Goal: Register for event/course

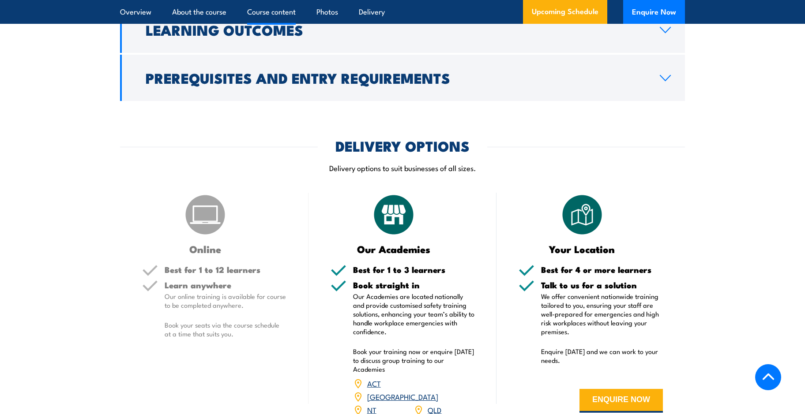
scroll to position [1191, 0]
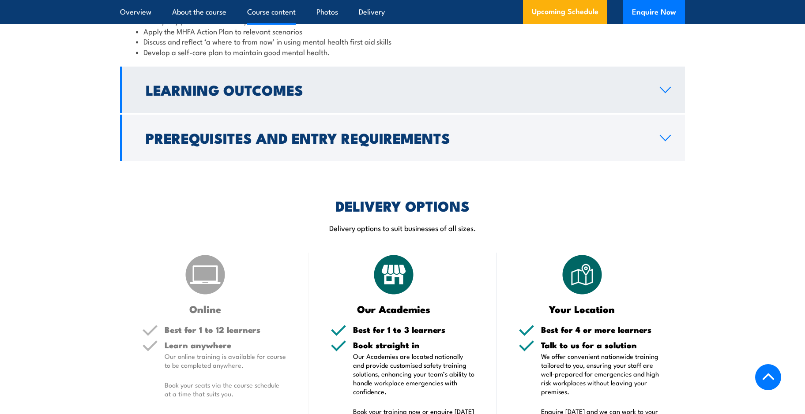
click at [663, 94] on icon at bounding box center [665, 89] width 12 height 7
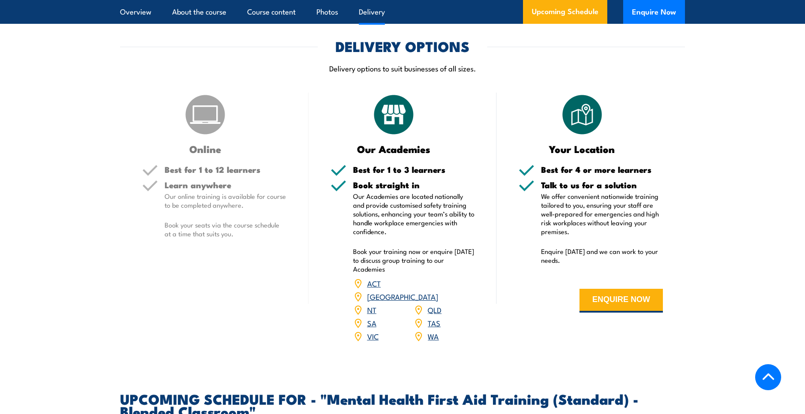
scroll to position [1109, 0]
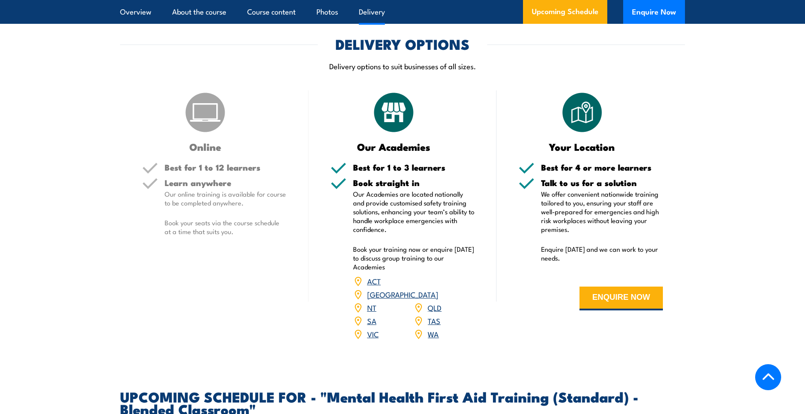
click at [374, 339] on link "VIC" at bounding box center [372, 334] width 11 height 11
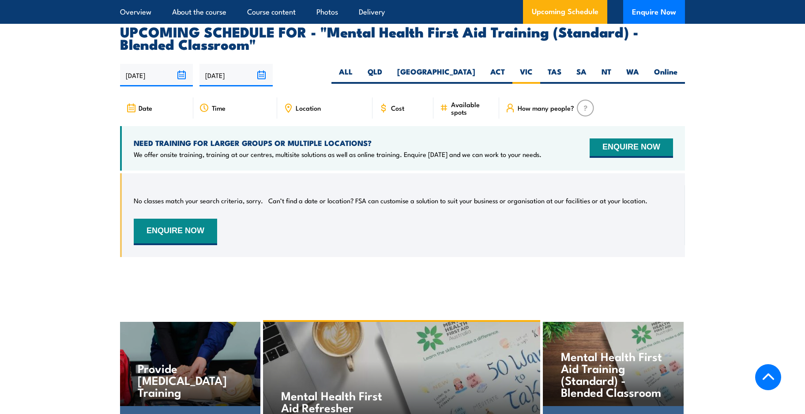
scroll to position [1751, 0]
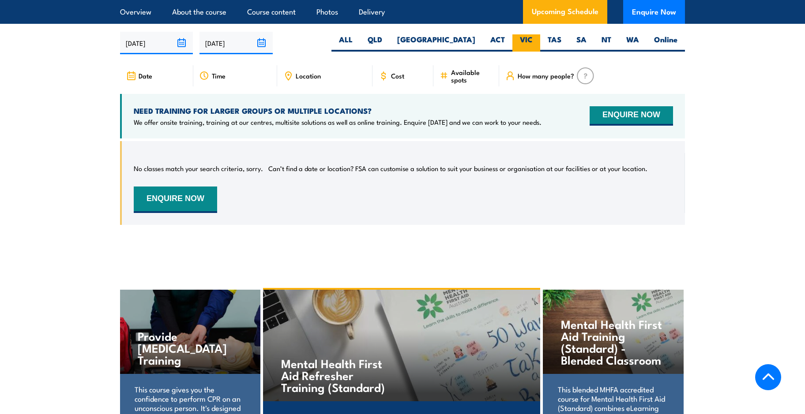
click at [529, 45] on label "VIC" at bounding box center [526, 42] width 28 height 17
click at [533, 40] on input "VIC" at bounding box center [536, 37] width 6 height 6
click at [260, 49] on input "[DATE]" at bounding box center [235, 43] width 73 height 23
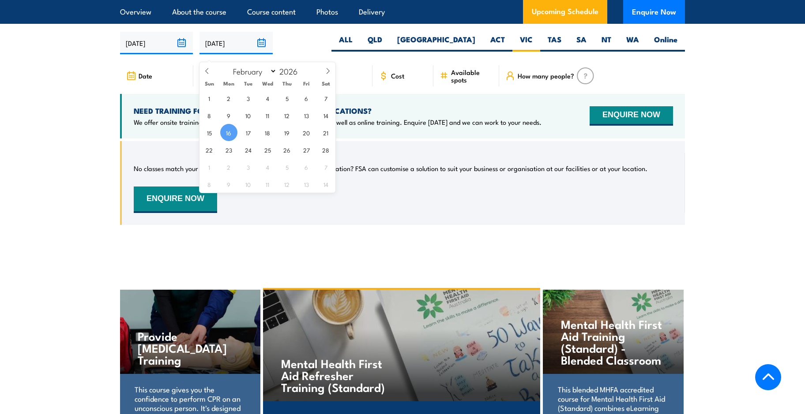
click at [259, 51] on input "[DATE]" at bounding box center [235, 43] width 73 height 23
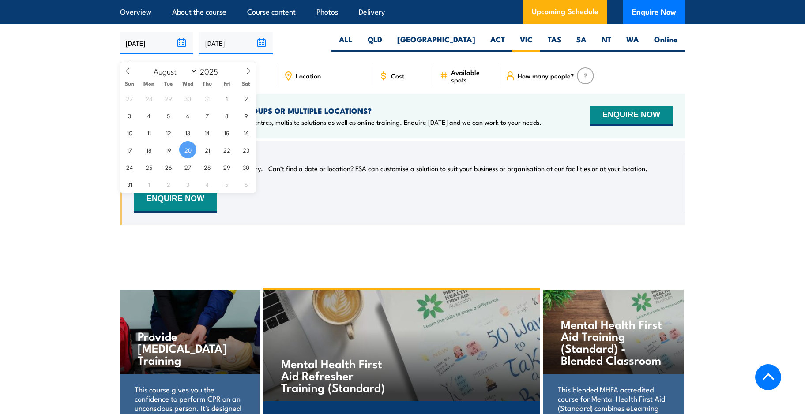
click at [181, 50] on input "[DATE]" at bounding box center [156, 43] width 73 height 23
click at [194, 203] on button "ENQUIRE NOW" at bounding box center [175, 200] width 83 height 26
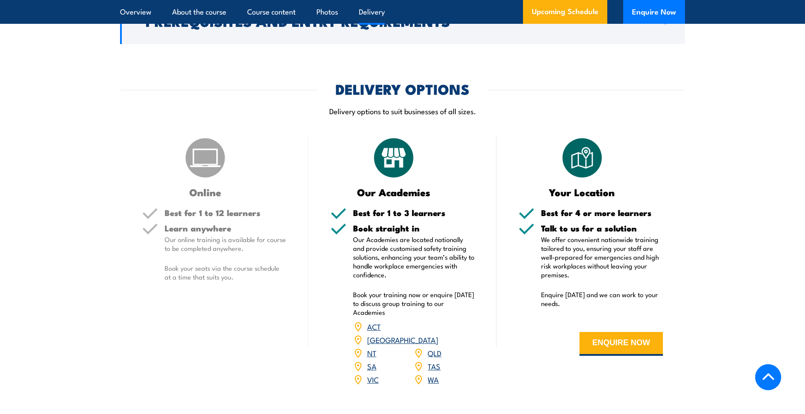
scroll to position [1359, 0]
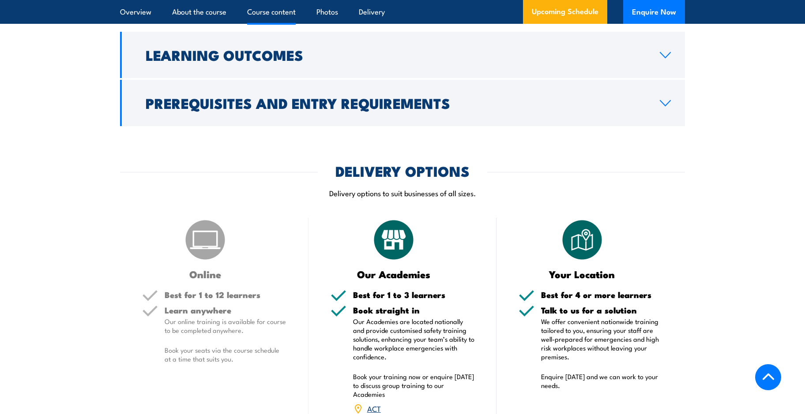
click at [217, 315] on h5 "Learn anywhere" at bounding box center [226, 310] width 122 height 8
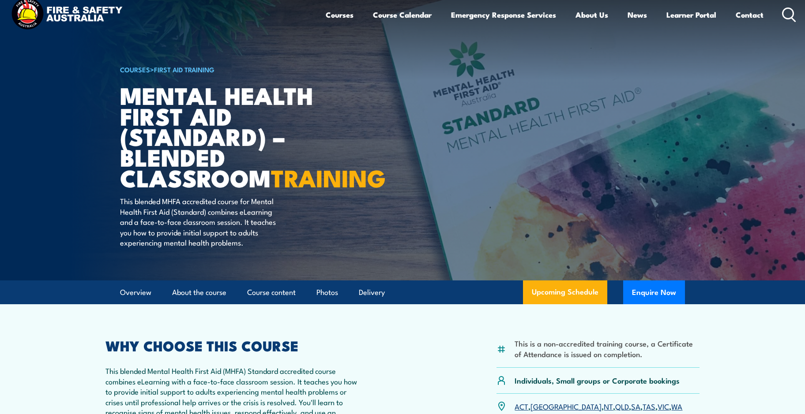
scroll to position [0, 0]
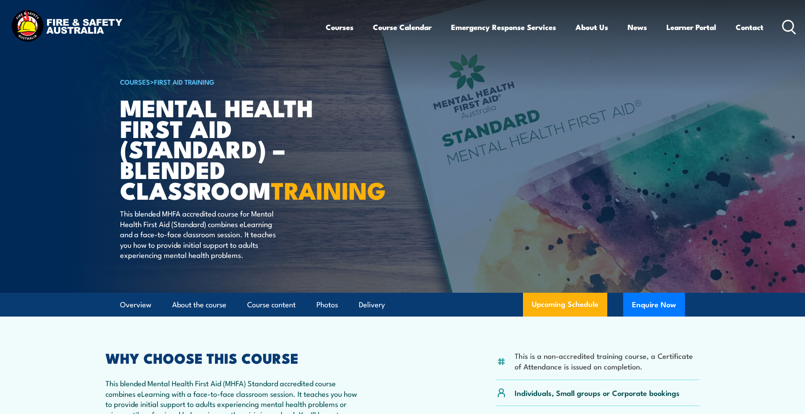
click at [24, 266] on img at bounding box center [402, 146] width 805 height 293
click at [85, 191] on img at bounding box center [402, 146] width 805 height 293
click at [73, 164] on img at bounding box center [402, 146] width 805 height 293
drag, startPoint x: 73, startPoint y: 164, endPoint x: 80, endPoint y: 161, distance: 7.1
click at [76, 163] on img at bounding box center [402, 146] width 805 height 293
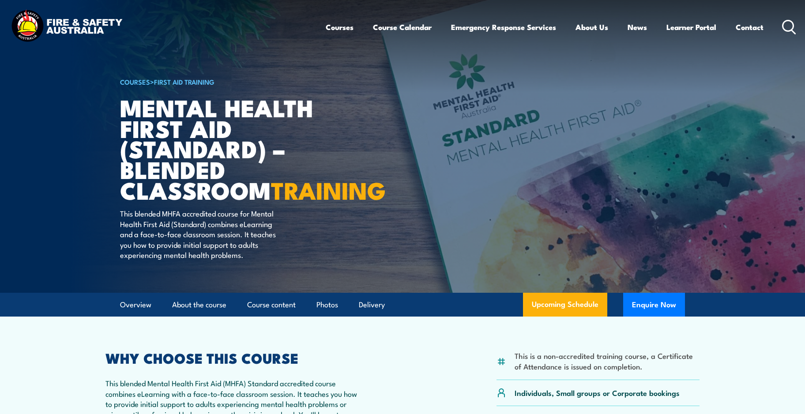
click at [80, 161] on img at bounding box center [402, 146] width 805 height 293
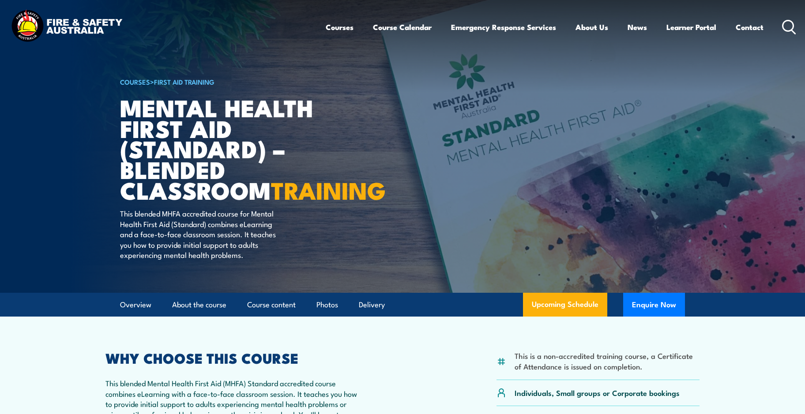
click at [80, 161] on img at bounding box center [402, 146] width 805 height 293
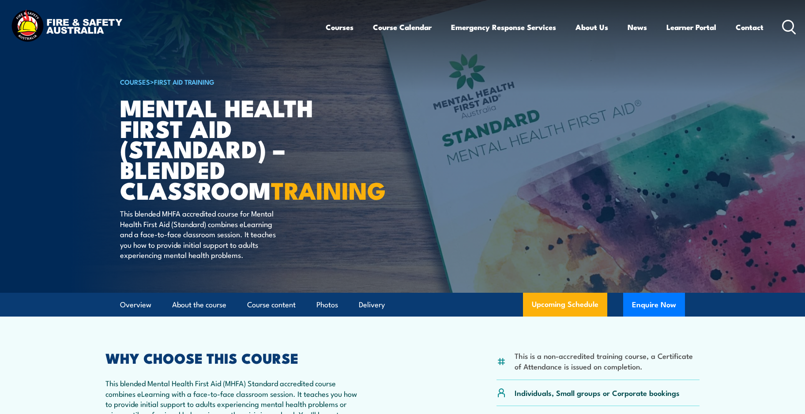
click at [80, 161] on img at bounding box center [402, 146] width 805 height 293
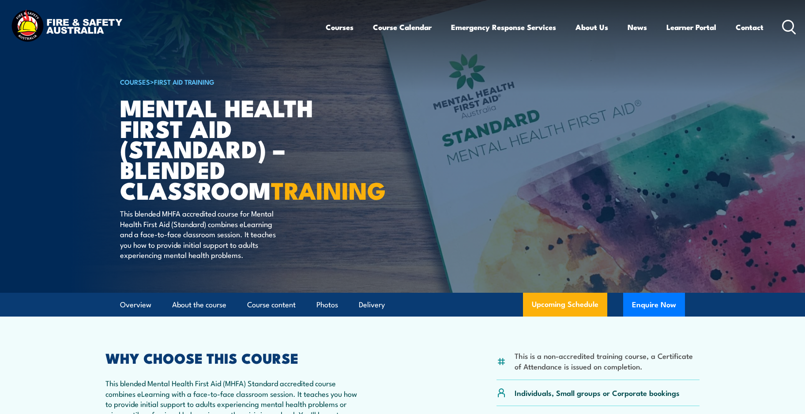
click at [80, 161] on img at bounding box center [402, 146] width 805 height 293
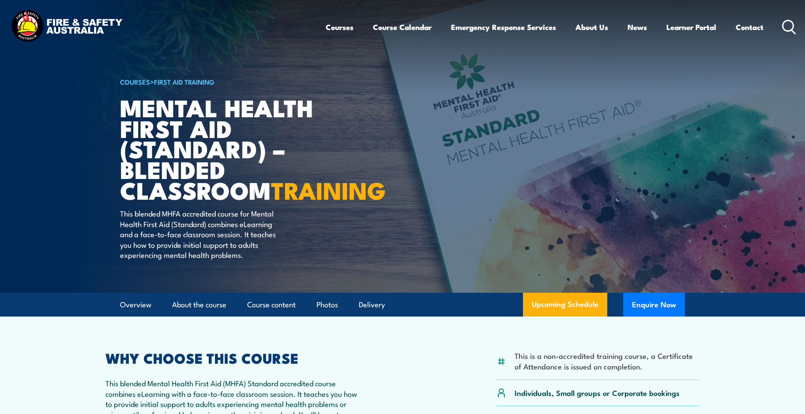
click at [80, 161] on img at bounding box center [402, 146] width 805 height 293
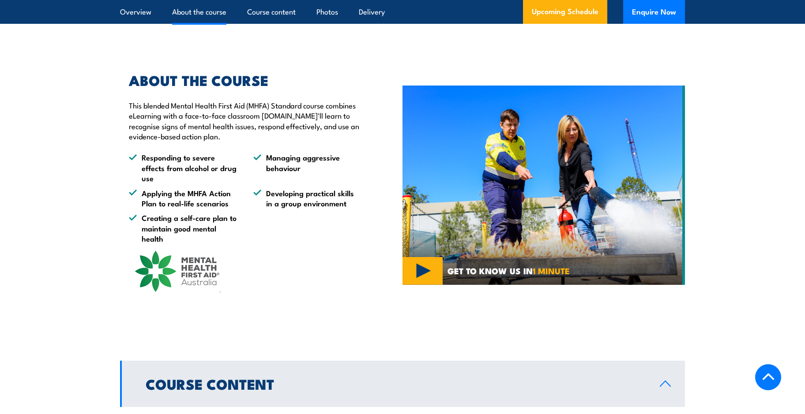
scroll to position [443, 0]
